Goal: Check status: Check status

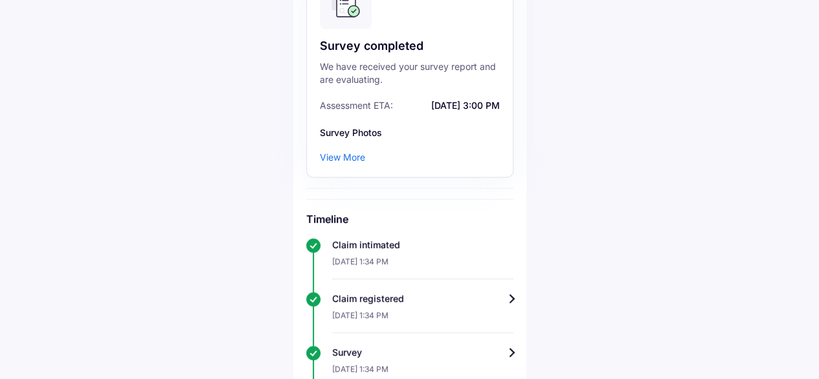
scroll to position [174, 0]
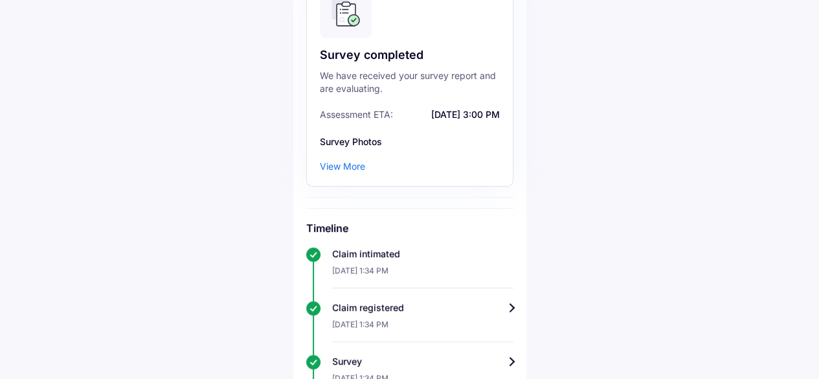
click at [349, 160] on div "View More" at bounding box center [342, 166] width 45 height 13
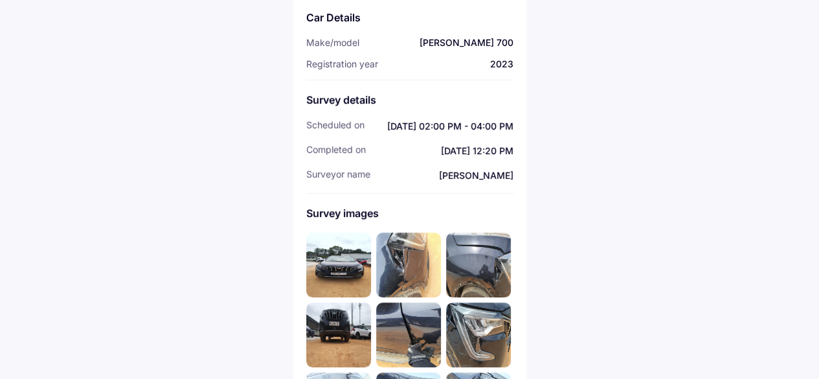
scroll to position [154, 0]
click at [419, 313] on img at bounding box center [408, 334] width 65 height 65
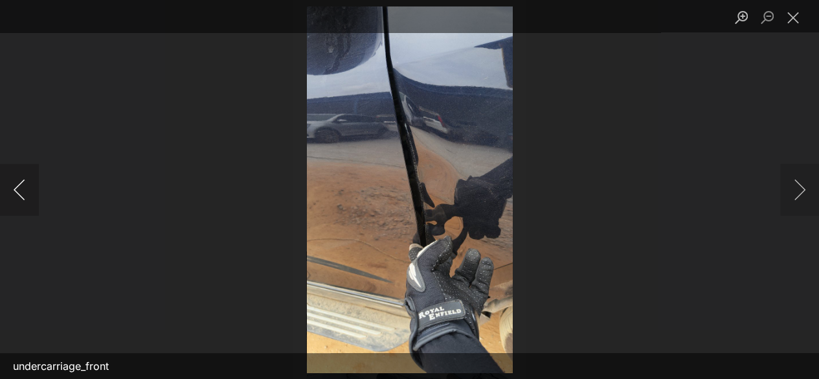
click at [23, 192] on button "Previous image" at bounding box center [19, 190] width 39 height 52
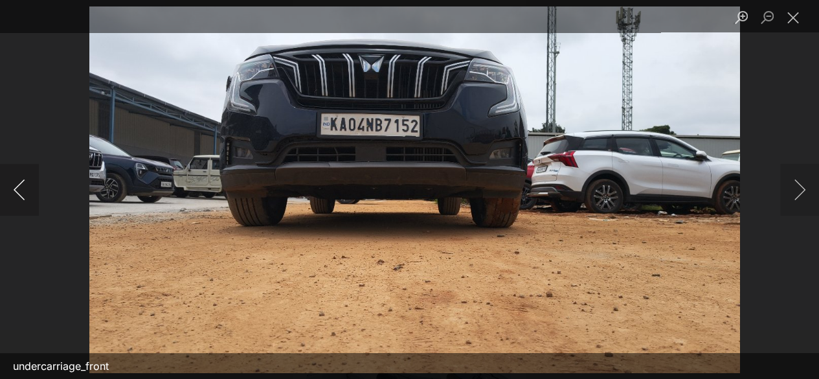
click at [23, 192] on button "Previous image" at bounding box center [19, 190] width 39 height 52
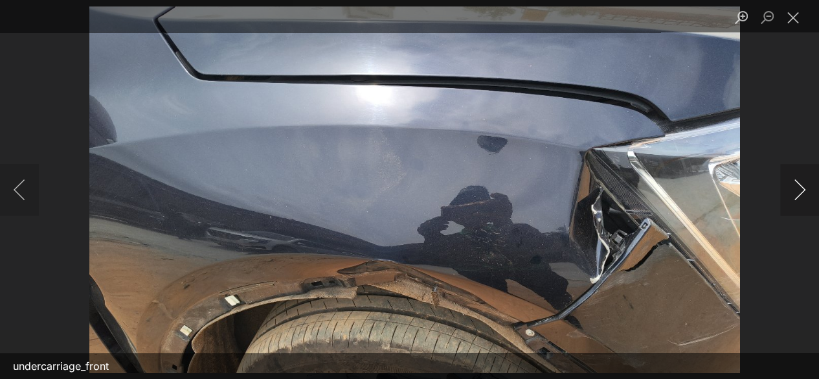
click at [802, 187] on button "Next image" at bounding box center [799, 190] width 39 height 52
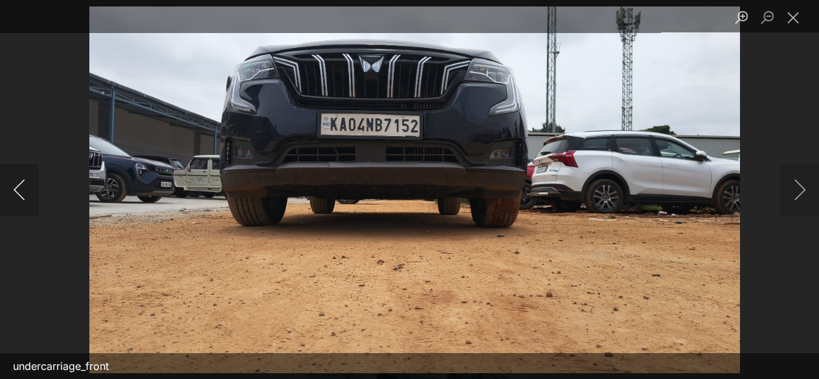
click at [23, 190] on button "Previous image" at bounding box center [19, 190] width 39 height 52
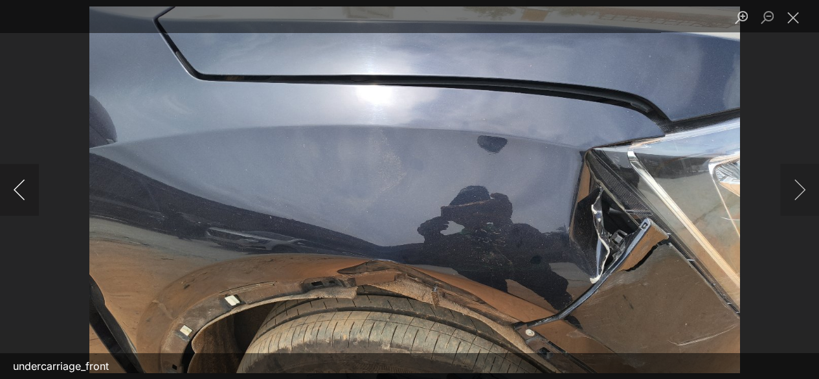
click at [23, 190] on button "Previous image" at bounding box center [19, 190] width 39 height 52
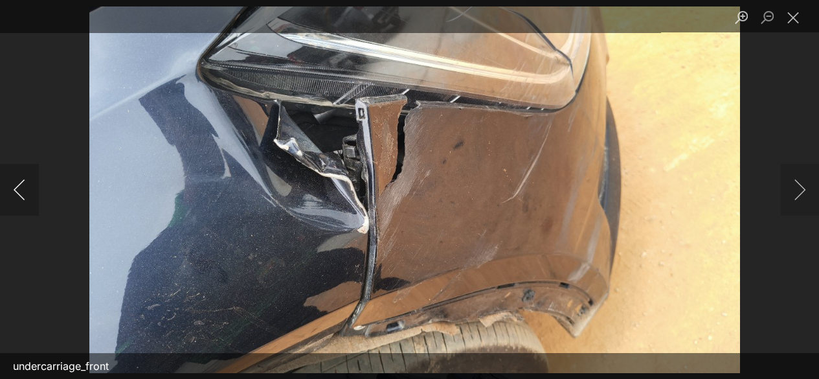
click at [23, 190] on button "Previous image" at bounding box center [19, 190] width 39 height 52
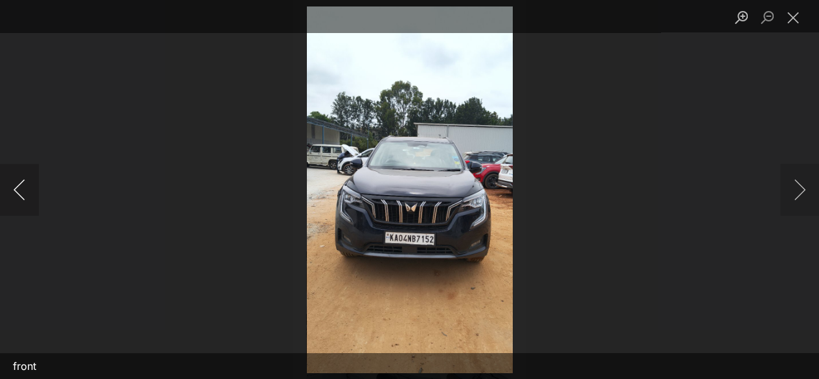
click at [23, 190] on button "Previous image" at bounding box center [19, 190] width 39 height 52
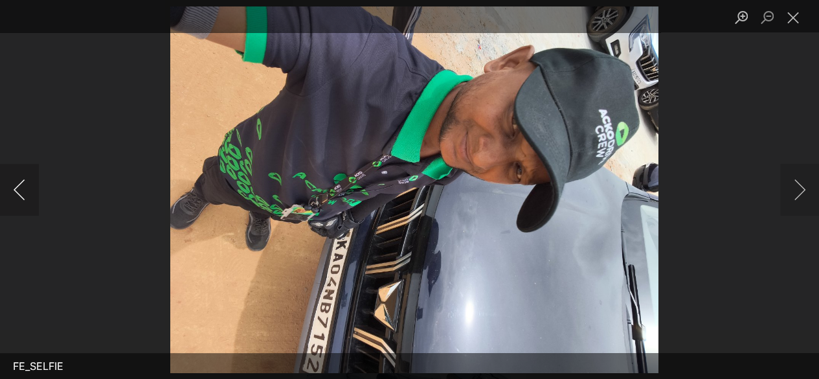
click at [23, 190] on button "Previous image" at bounding box center [19, 190] width 39 height 52
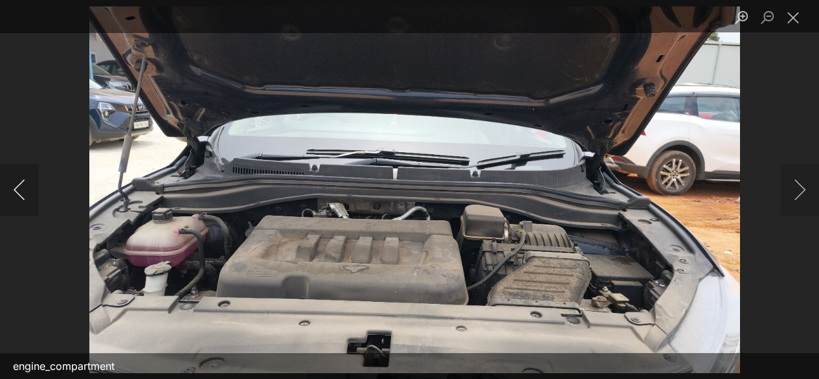
click at [23, 190] on button "Previous image" at bounding box center [19, 190] width 39 height 52
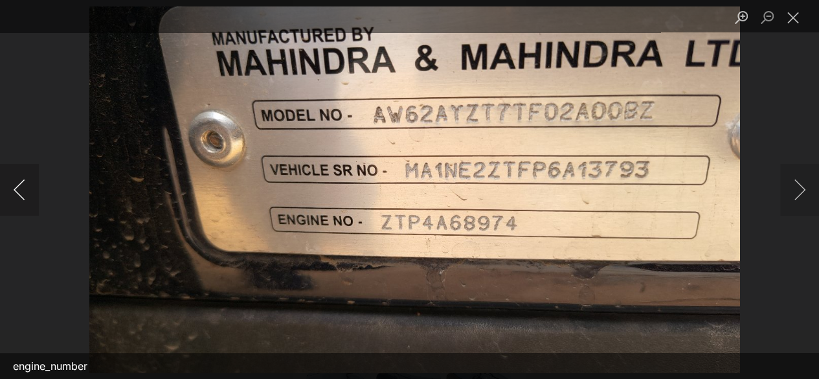
click at [23, 190] on button "Previous image" at bounding box center [19, 190] width 39 height 52
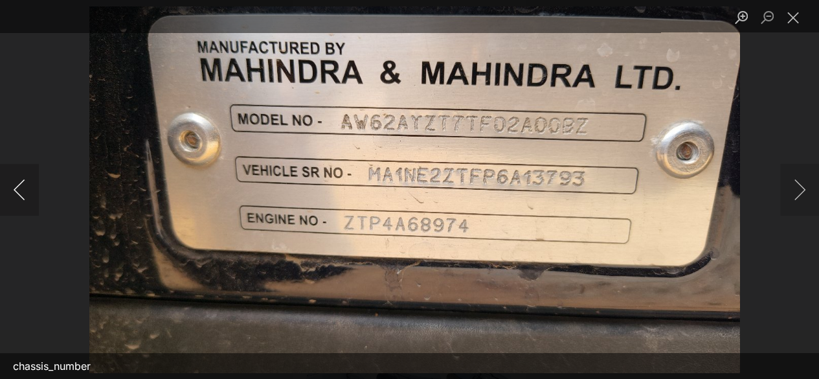
click at [23, 190] on button "Previous image" at bounding box center [19, 190] width 39 height 52
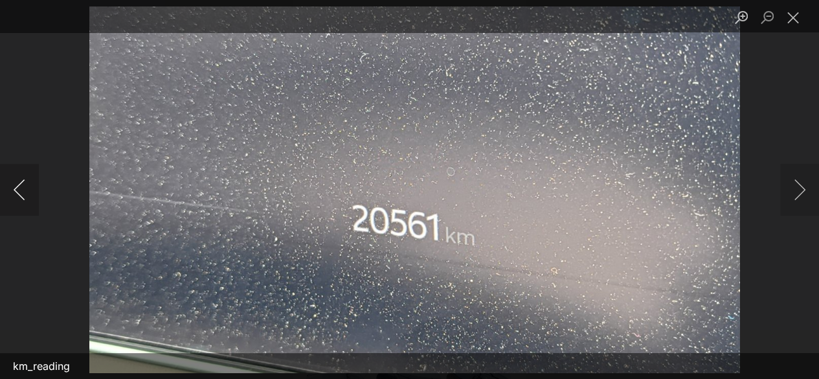
click at [23, 190] on button "Previous image" at bounding box center [19, 190] width 39 height 52
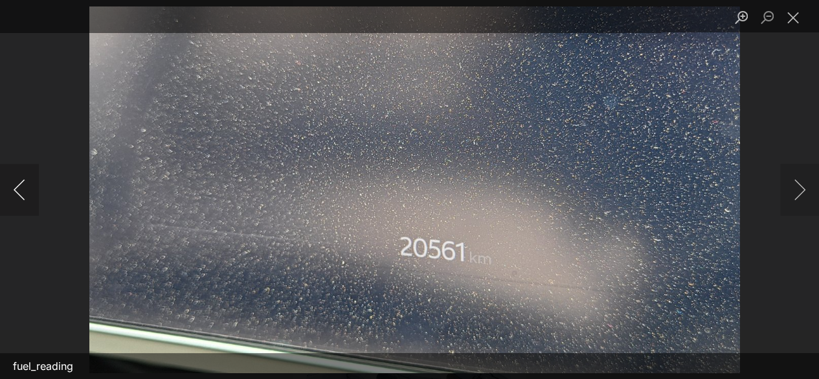
click at [23, 190] on button "Previous image" at bounding box center [19, 190] width 39 height 52
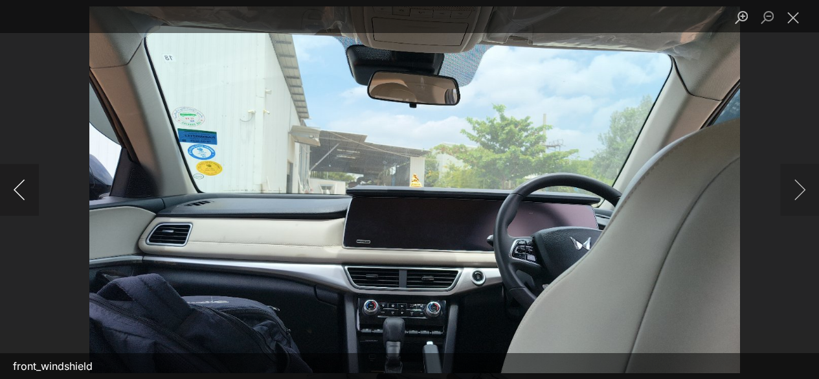
click at [23, 190] on button "Previous image" at bounding box center [19, 190] width 39 height 52
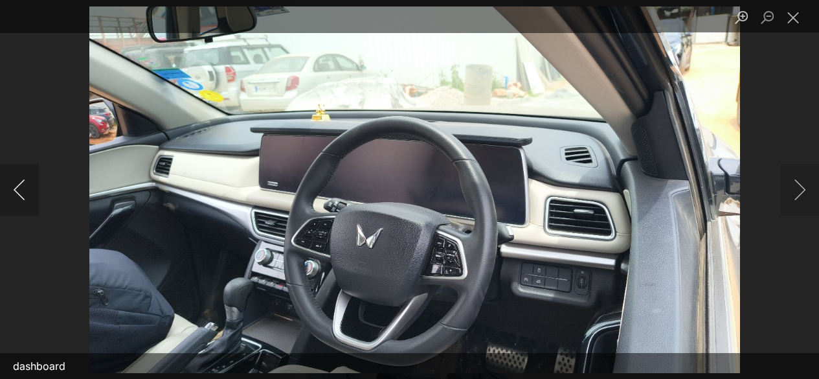
click at [23, 190] on button "Previous image" at bounding box center [19, 190] width 39 height 52
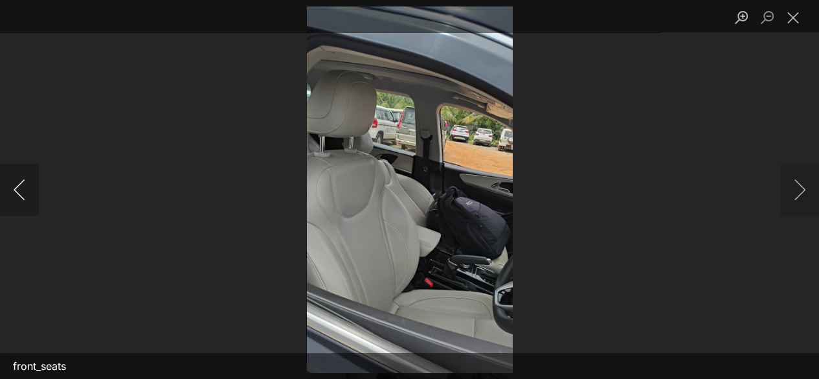
click at [23, 190] on button "Previous image" at bounding box center [19, 190] width 39 height 52
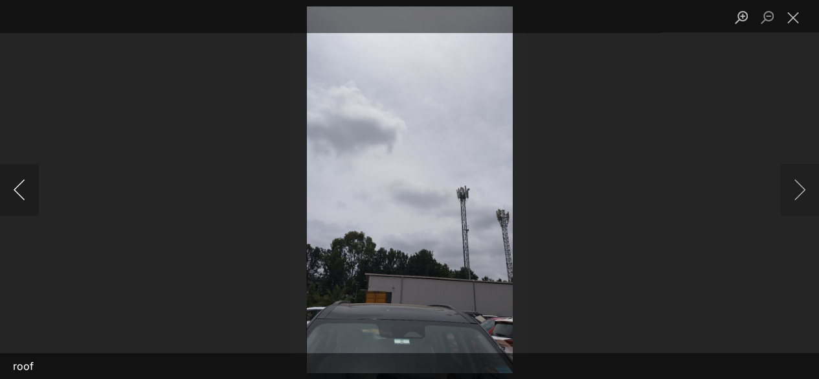
click at [23, 190] on button "Previous image" at bounding box center [19, 190] width 39 height 52
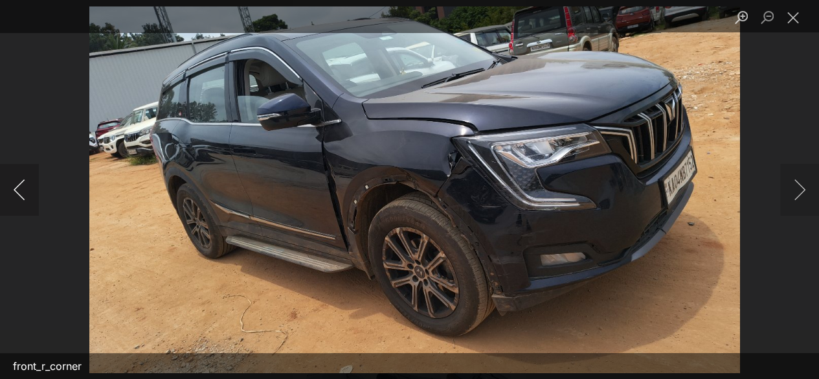
click at [23, 190] on button "Previous image" at bounding box center [19, 190] width 39 height 52
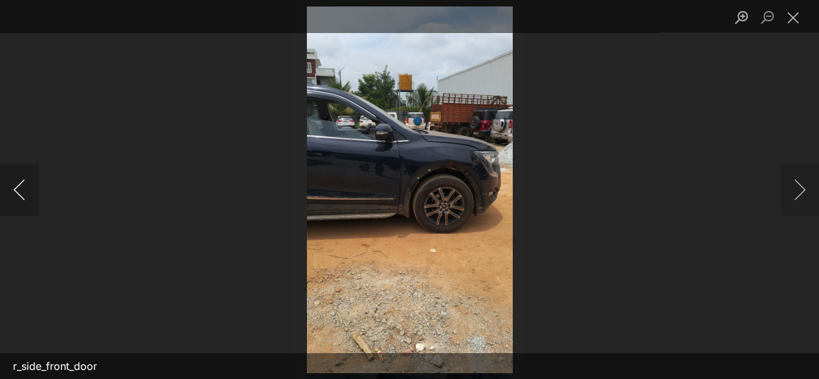
click at [23, 190] on button "Previous image" at bounding box center [19, 190] width 39 height 52
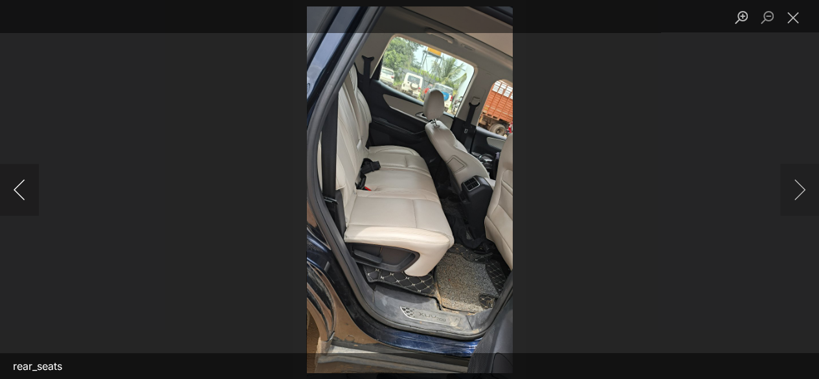
click at [23, 190] on button "Previous image" at bounding box center [19, 190] width 39 height 52
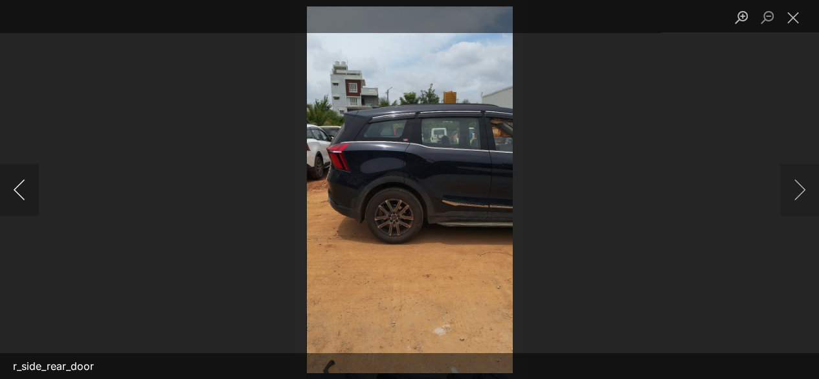
click at [23, 190] on button "Previous image" at bounding box center [19, 190] width 39 height 52
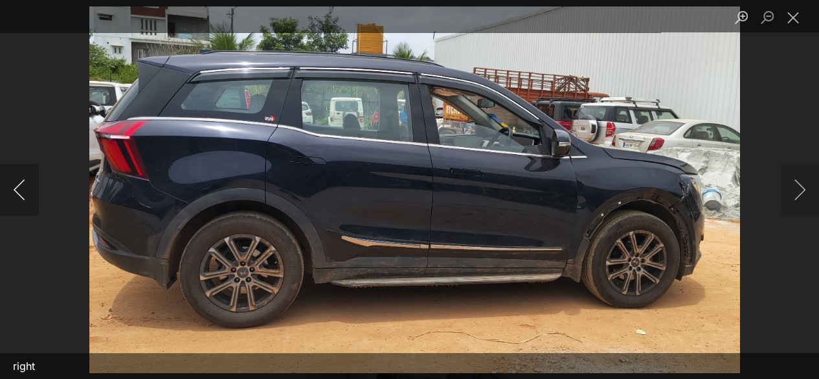
click at [23, 190] on button "Previous image" at bounding box center [19, 190] width 39 height 52
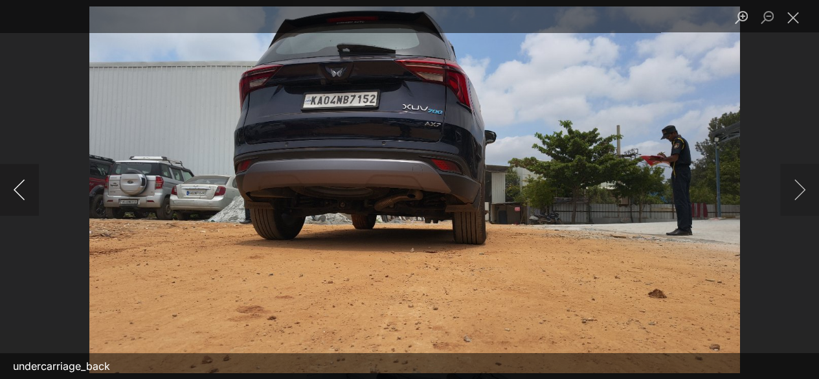
click at [23, 190] on button "Previous image" at bounding box center [19, 190] width 39 height 52
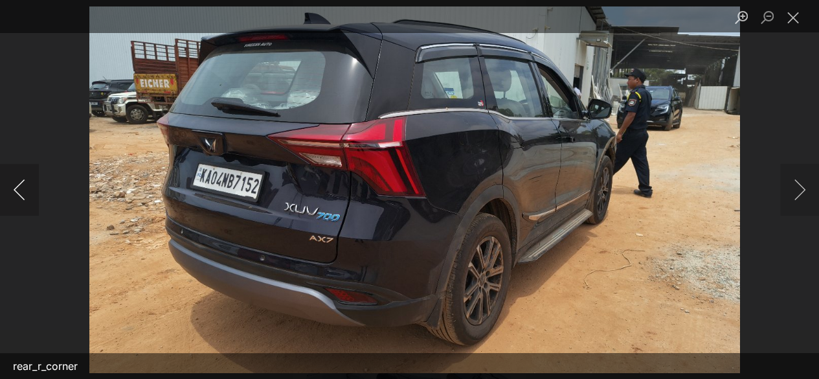
click at [23, 190] on button "Previous image" at bounding box center [19, 190] width 39 height 52
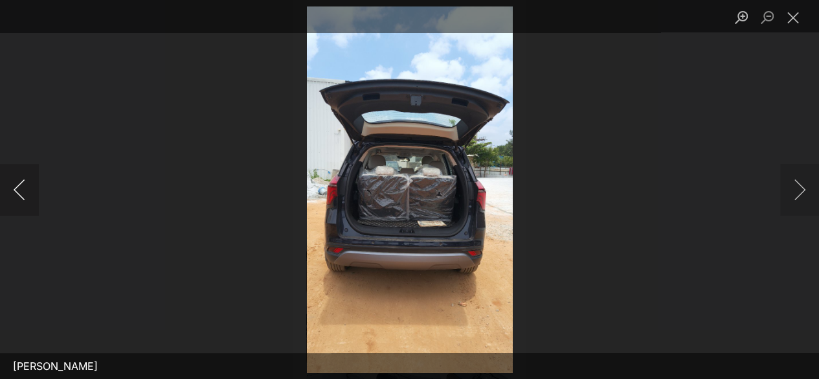
click at [23, 190] on button "Previous image" at bounding box center [19, 190] width 39 height 52
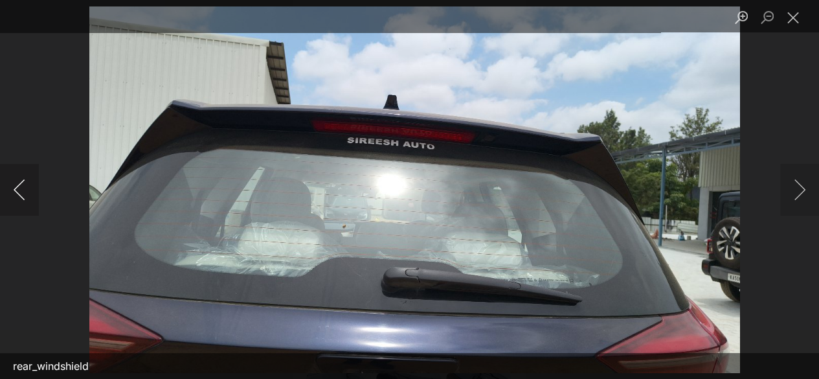
click at [23, 190] on button "Previous image" at bounding box center [19, 190] width 39 height 52
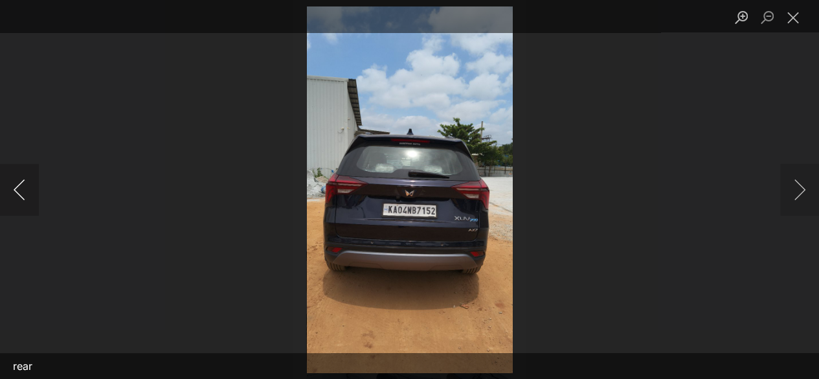
click at [23, 190] on button "Previous image" at bounding box center [19, 190] width 39 height 52
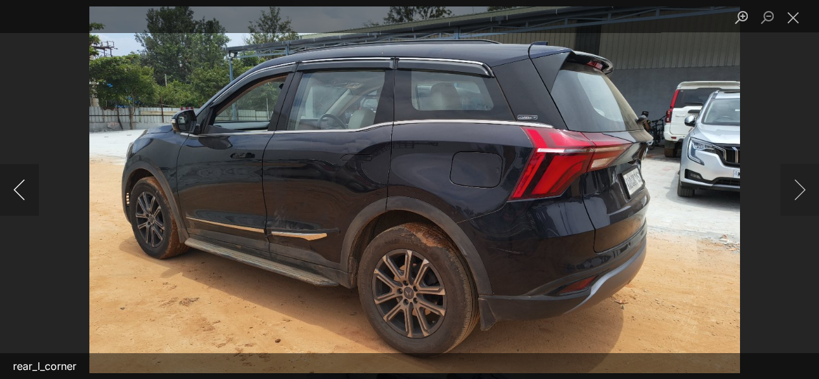
click at [23, 190] on button "Previous image" at bounding box center [19, 190] width 39 height 52
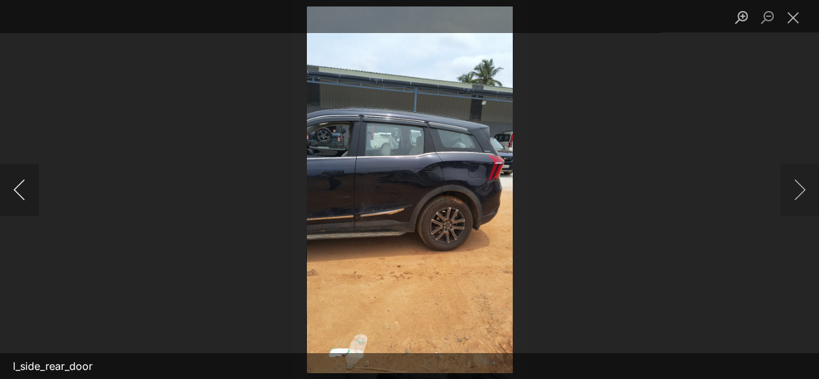
click at [23, 190] on button "Previous image" at bounding box center [19, 190] width 39 height 52
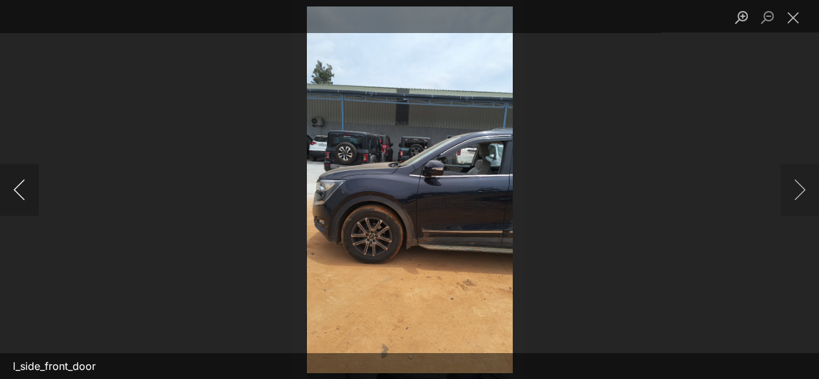
click at [23, 190] on button "Previous image" at bounding box center [19, 190] width 39 height 52
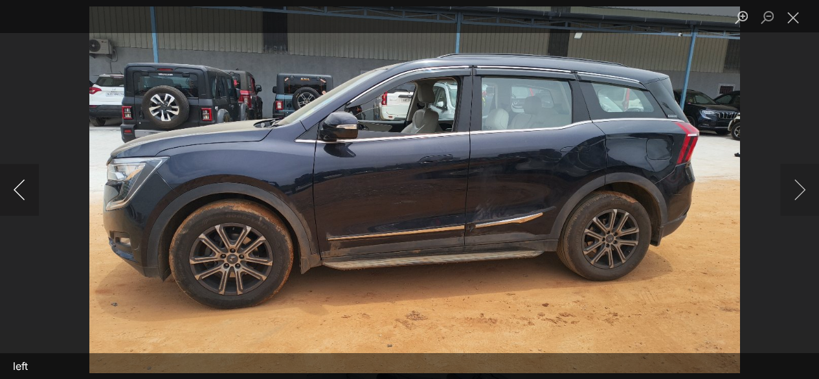
click at [23, 190] on button "Previous image" at bounding box center [19, 190] width 39 height 52
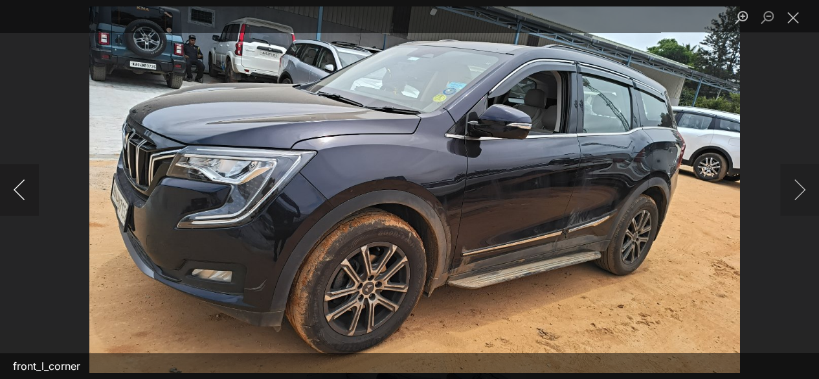
click at [23, 190] on button "Previous image" at bounding box center [19, 190] width 39 height 52
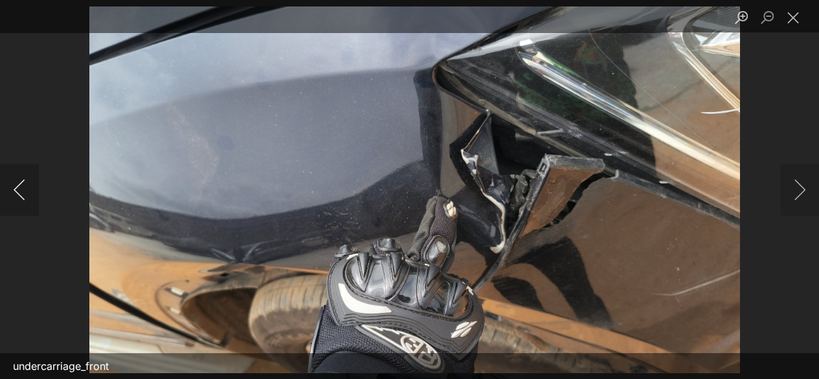
click at [23, 190] on button "Previous image" at bounding box center [19, 190] width 39 height 52
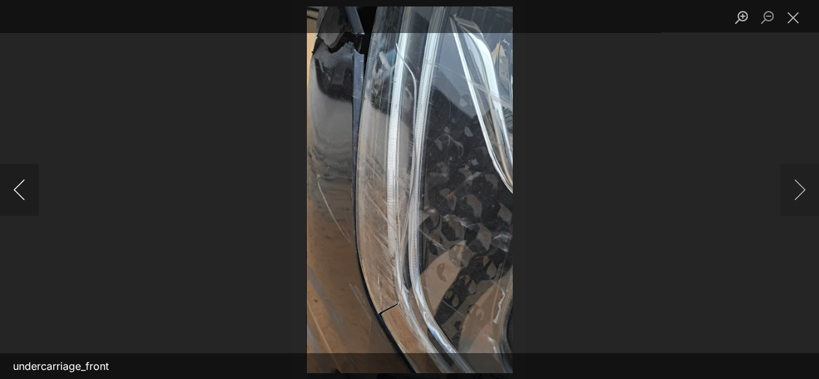
click at [23, 190] on button "Previous image" at bounding box center [19, 190] width 39 height 52
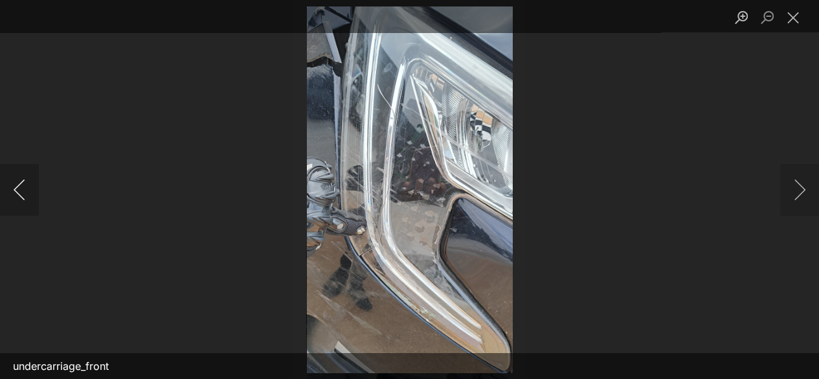
click at [23, 190] on button "Previous image" at bounding box center [19, 190] width 39 height 52
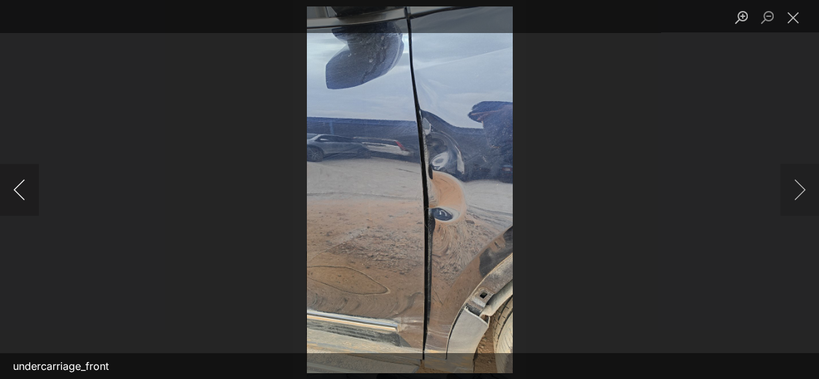
click at [23, 190] on button "Previous image" at bounding box center [19, 190] width 39 height 52
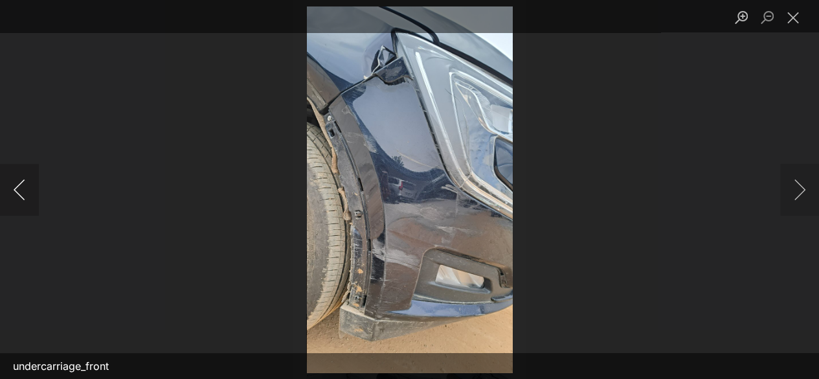
click at [23, 190] on button "Previous image" at bounding box center [19, 190] width 39 height 52
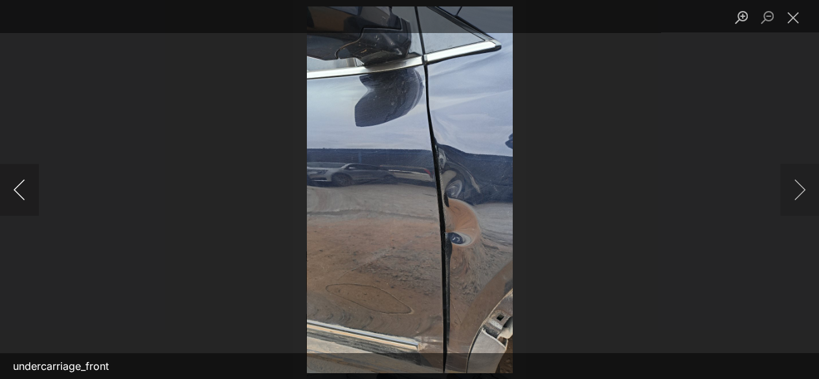
click at [23, 190] on button "Previous image" at bounding box center [19, 190] width 39 height 52
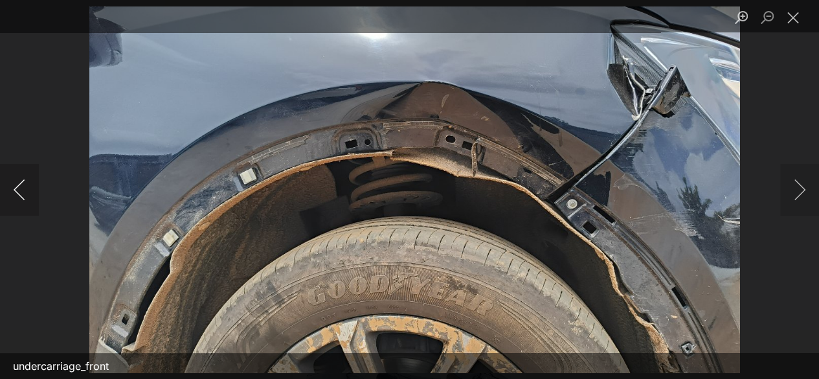
click at [23, 190] on button "Previous image" at bounding box center [19, 190] width 39 height 52
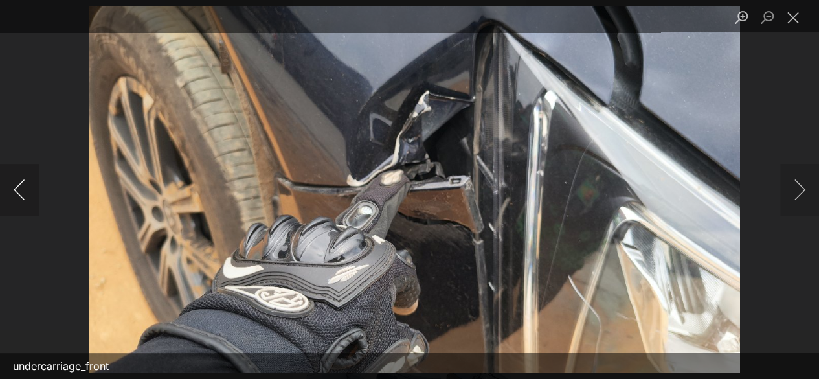
click at [23, 190] on button "Previous image" at bounding box center [19, 190] width 39 height 52
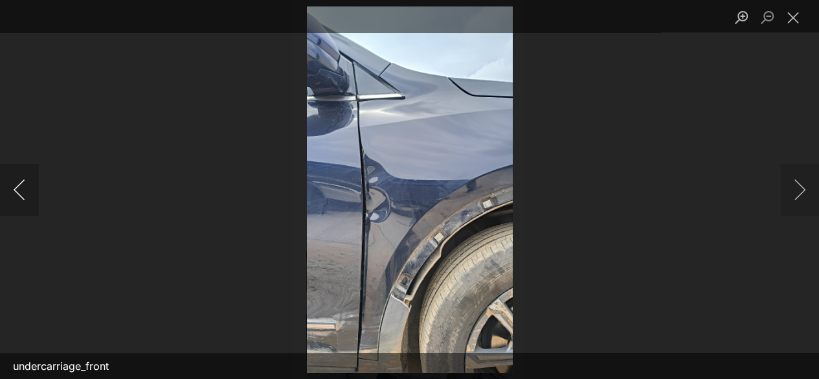
click at [23, 190] on button "Previous image" at bounding box center [19, 190] width 39 height 52
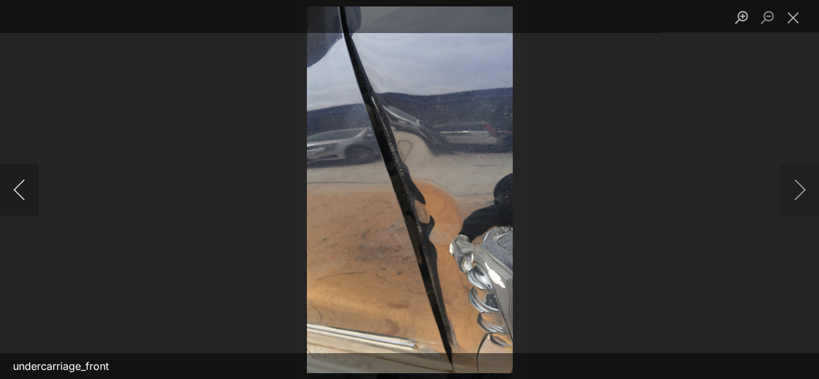
click at [23, 190] on button "Previous image" at bounding box center [19, 190] width 39 height 52
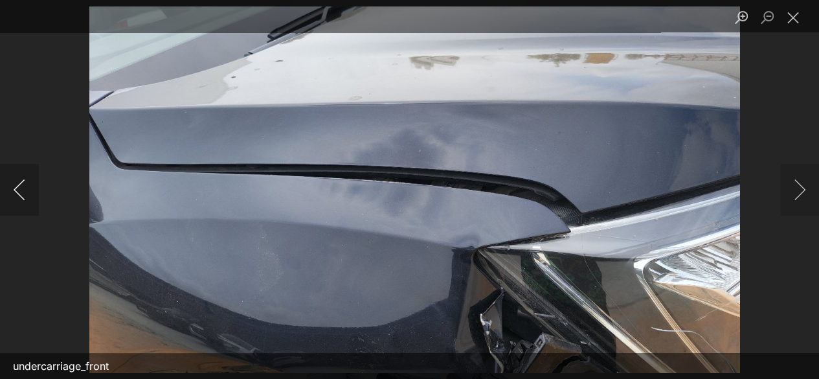
click at [23, 190] on button "Previous image" at bounding box center [19, 190] width 39 height 52
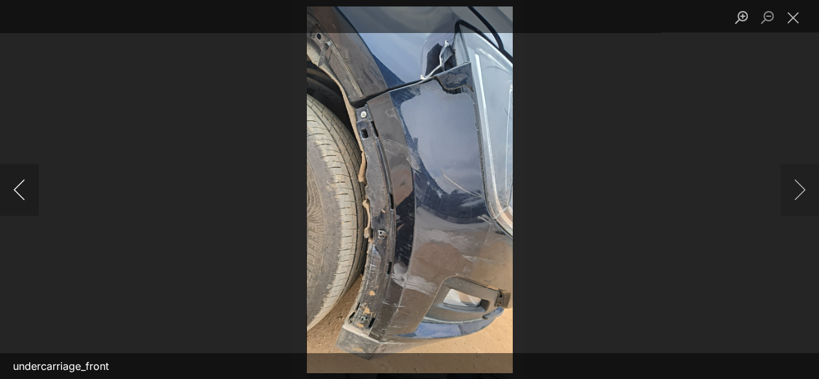
click at [23, 190] on button "Previous image" at bounding box center [19, 190] width 39 height 52
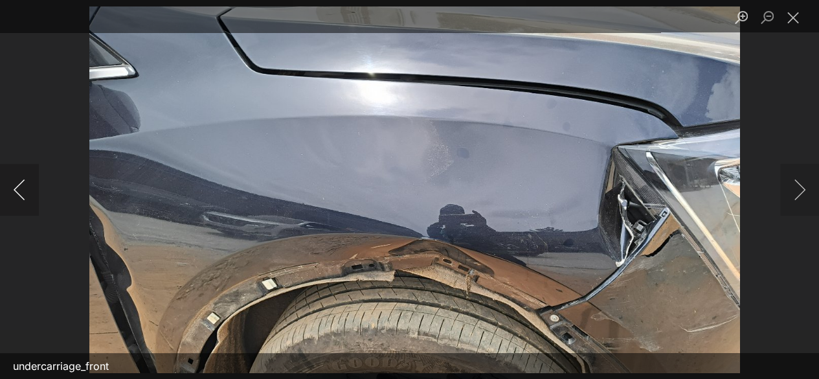
click at [23, 190] on button "Previous image" at bounding box center [19, 190] width 39 height 52
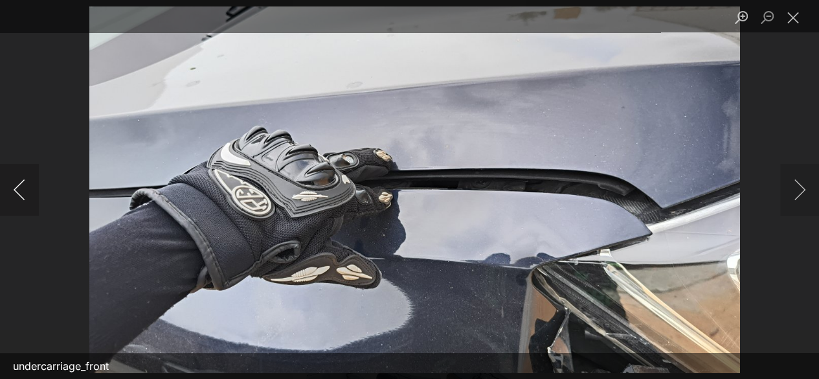
click at [23, 190] on button "Previous image" at bounding box center [19, 190] width 39 height 52
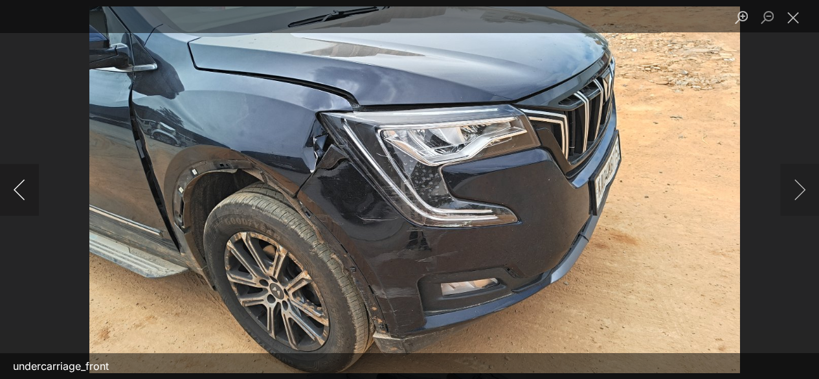
click at [23, 190] on button "Previous image" at bounding box center [19, 190] width 39 height 52
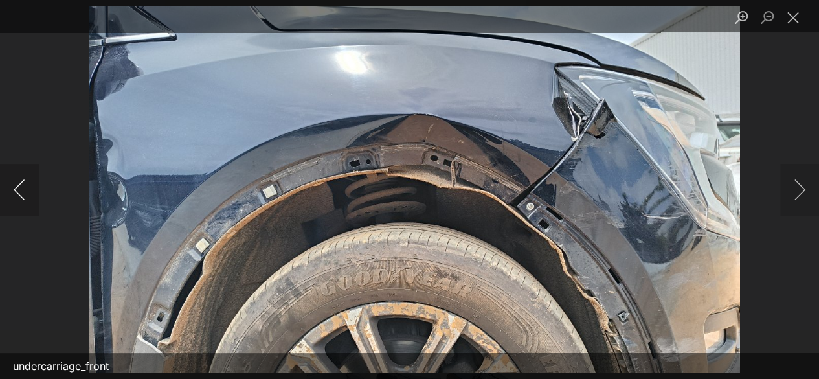
click at [23, 190] on button "Previous image" at bounding box center [19, 190] width 39 height 52
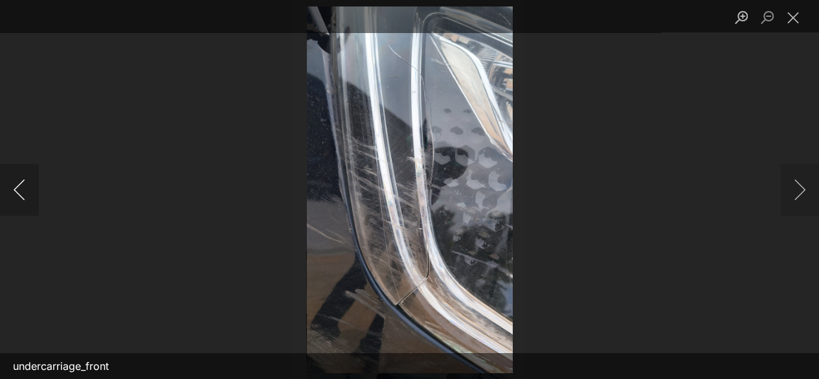
click at [23, 190] on button "Previous image" at bounding box center [19, 190] width 39 height 52
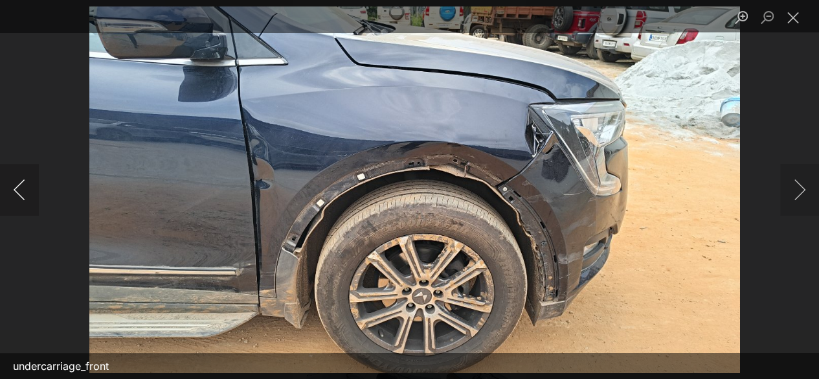
click at [23, 190] on button "Previous image" at bounding box center [19, 190] width 39 height 52
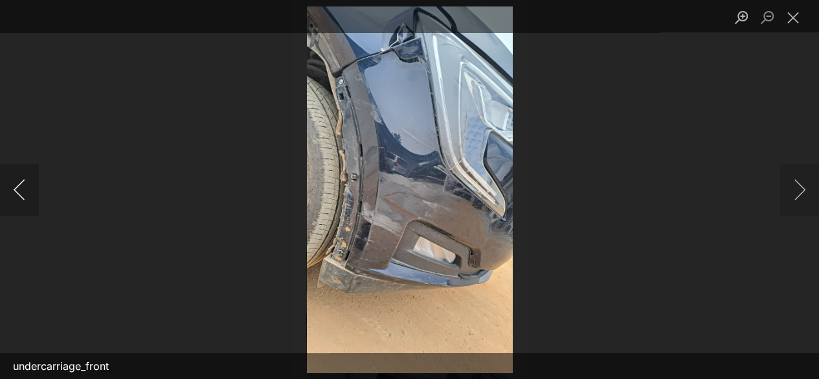
click at [23, 190] on button "Previous image" at bounding box center [19, 190] width 39 height 52
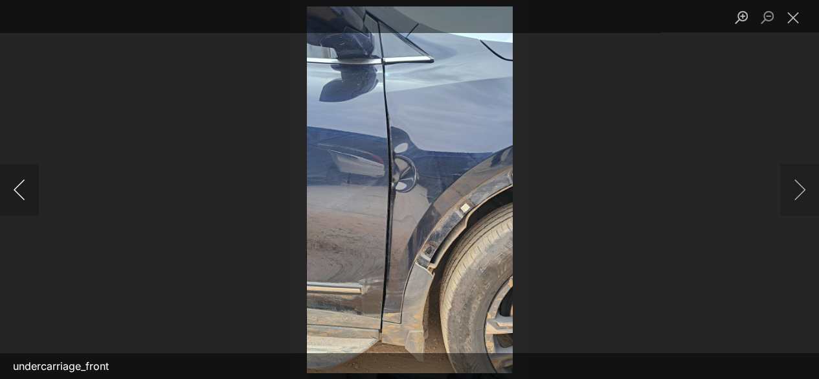
click at [23, 190] on button "Previous image" at bounding box center [19, 190] width 39 height 52
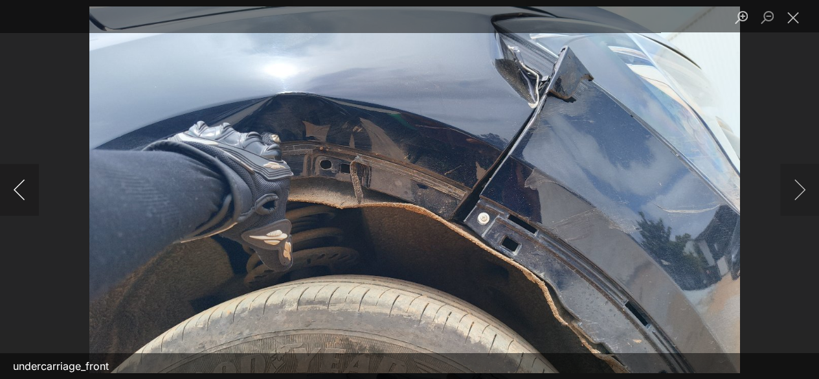
click at [23, 190] on button "Previous image" at bounding box center [19, 190] width 39 height 52
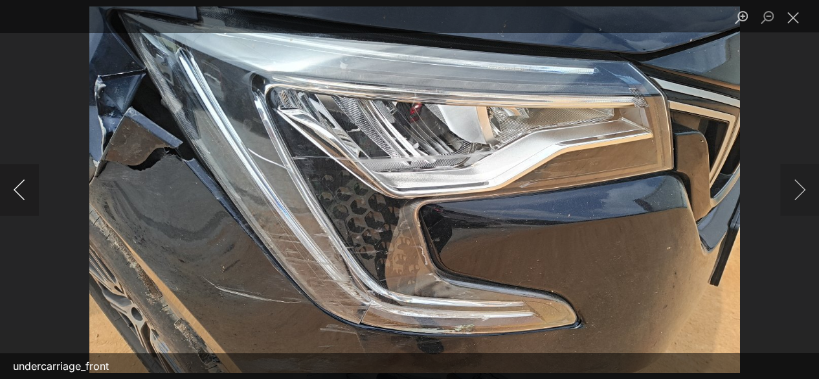
click at [23, 190] on button "Previous image" at bounding box center [19, 190] width 39 height 52
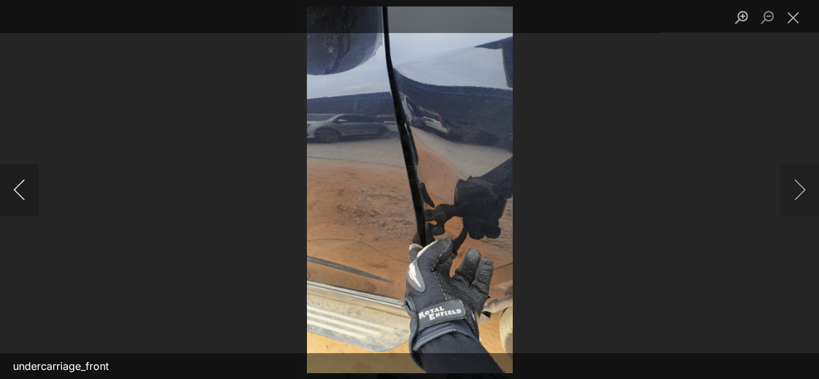
click at [23, 190] on button "Previous image" at bounding box center [19, 190] width 39 height 52
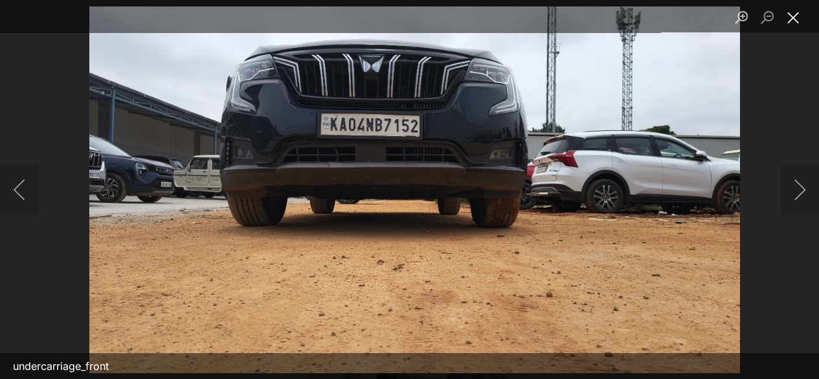
click at [797, 19] on button "Close lightbox" at bounding box center [793, 17] width 26 height 23
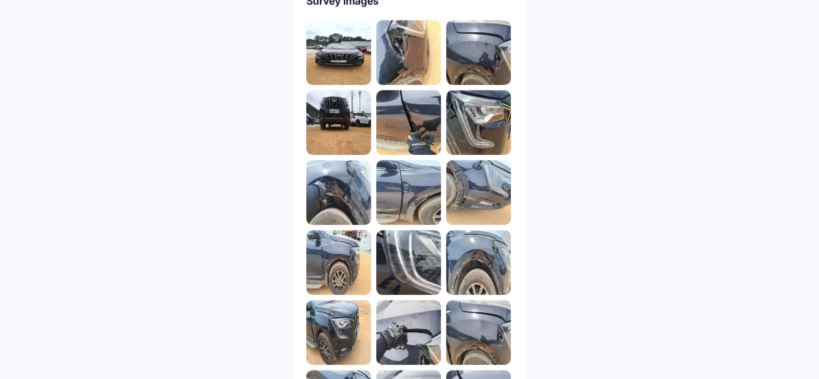
scroll to position [0, 0]
